Goal: Task Accomplishment & Management: Use online tool/utility

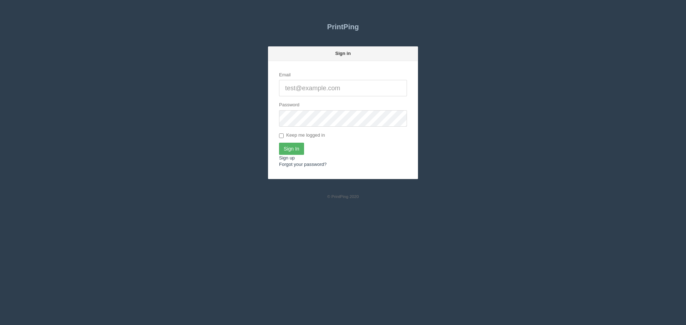
type input "[PERSON_NAME][EMAIL_ADDRESS][DOMAIN_NAME]"
click at [295, 146] on input "Sign In" at bounding box center [291, 149] width 25 height 12
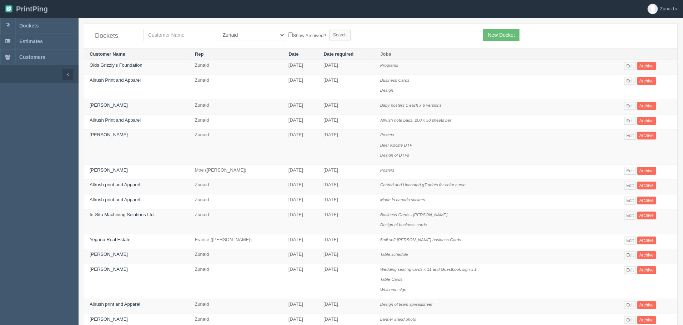
click at [241, 37] on select "All Users Ali Ali Test 1 Aly Amy Ankit Arif Brandon Dan France Greg Jim Mark Ma…" at bounding box center [251, 35] width 69 height 12
select select "1"
click at [217, 29] on select "All Users Ali Ali Test 1 Aly Amy Ankit Arif Brandon Dan France Greg Jim Mark Ma…" at bounding box center [251, 35] width 69 height 12
click at [182, 37] on input "text" at bounding box center [180, 35] width 72 height 12
type input "team"
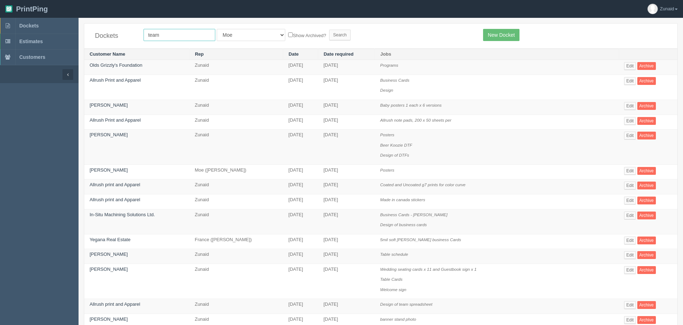
click at [329, 30] on input "Search" at bounding box center [339, 35] width 21 height 11
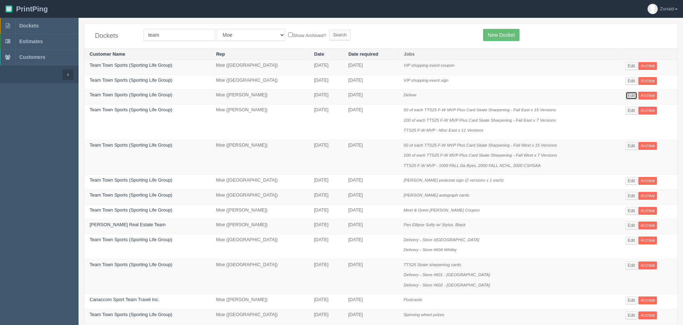
click at [634, 96] on link "Edit" at bounding box center [632, 96] width 12 height 8
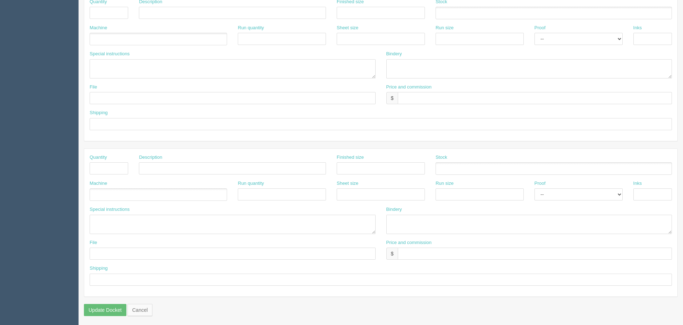
scroll to position [323, 0]
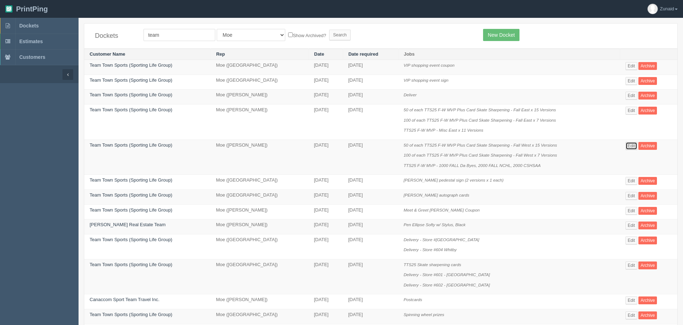
click at [627, 144] on link "Edit" at bounding box center [632, 146] width 12 height 8
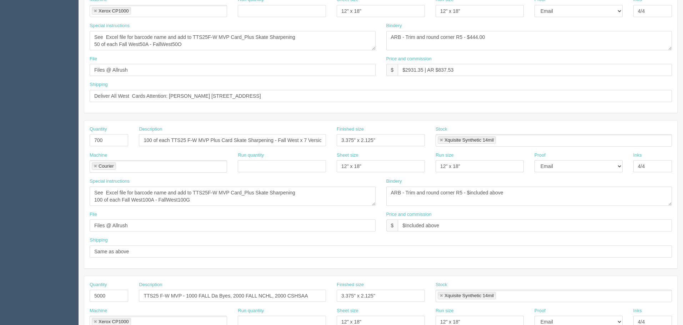
scroll to position [323, 0]
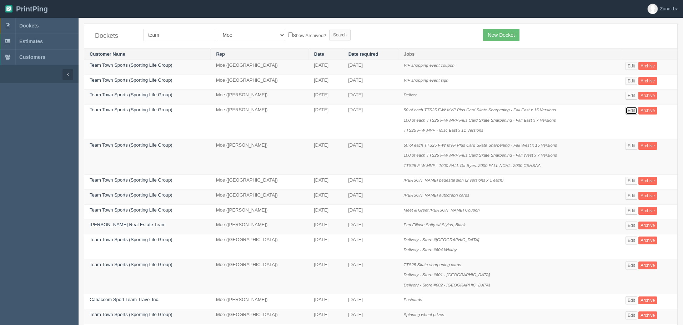
click at [631, 109] on link "Edit" at bounding box center [632, 111] width 12 height 8
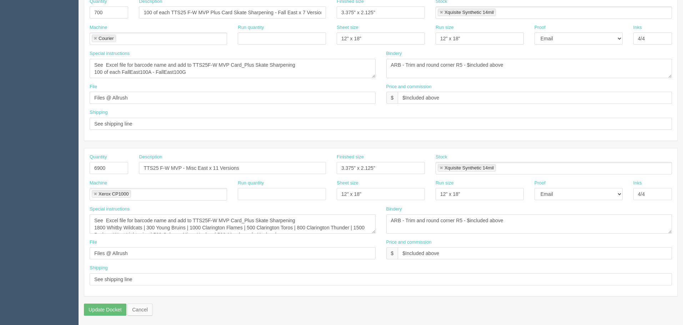
scroll to position [323, 0]
